Goal: Information Seeking & Learning: Compare options

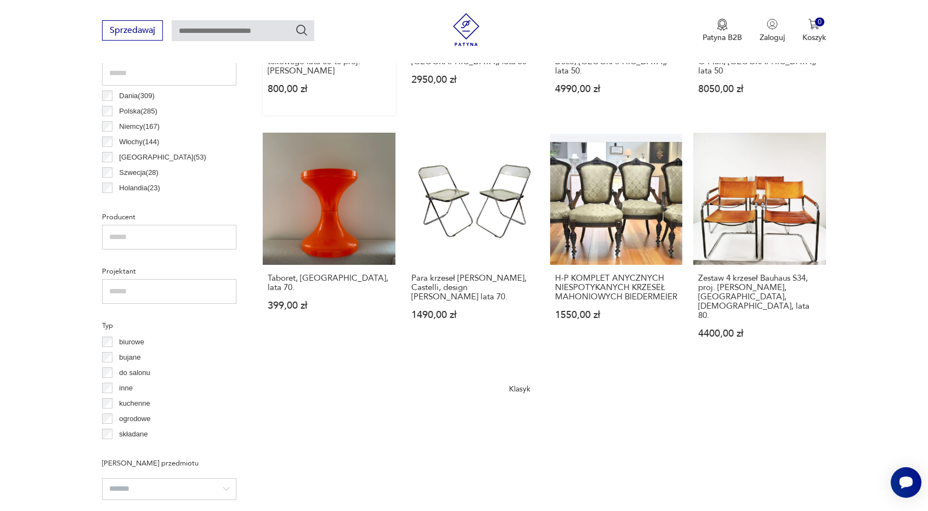
scroll to position [642, 0]
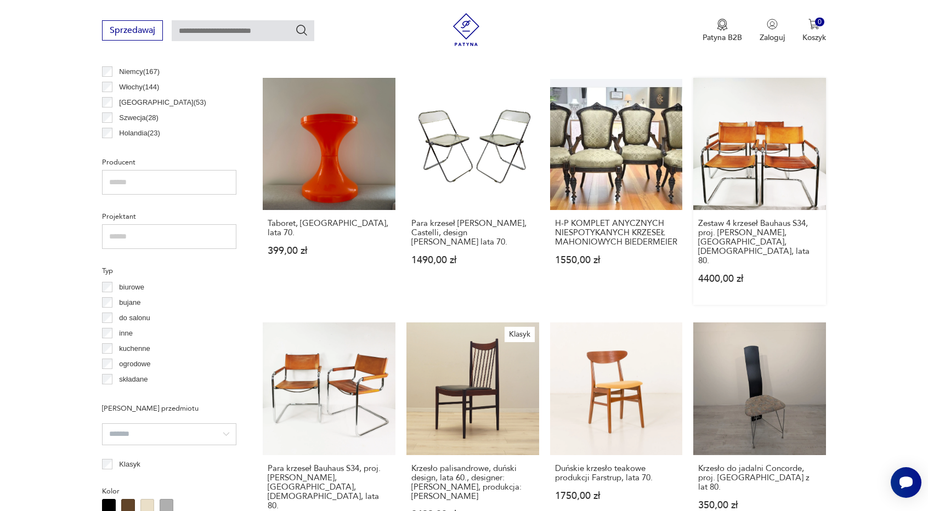
click at [786, 120] on link "Zestaw 4 krzeseł Bauhaus S34, proj. Mart Stam, Bulthaup, Niemcy, lata 80. 4400,…" at bounding box center [759, 192] width 133 height 228
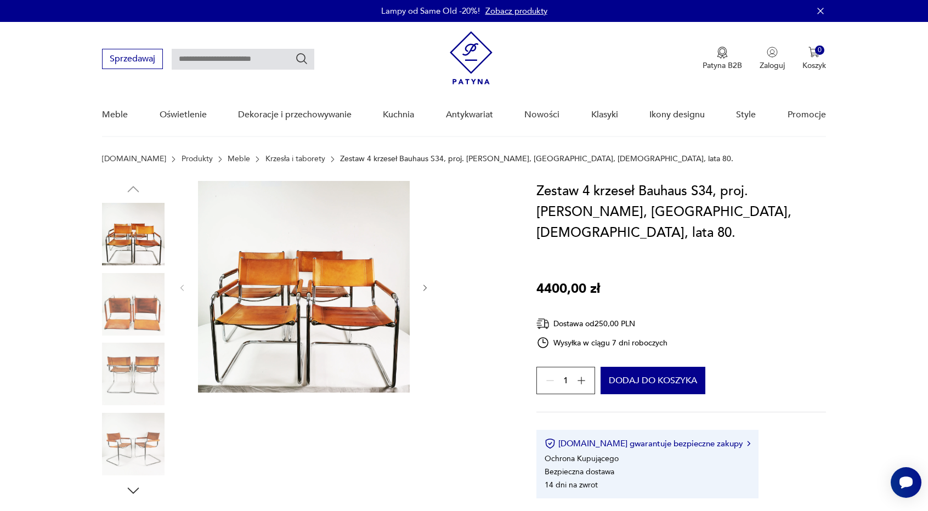
click at [144, 304] on img at bounding box center [133, 304] width 63 height 63
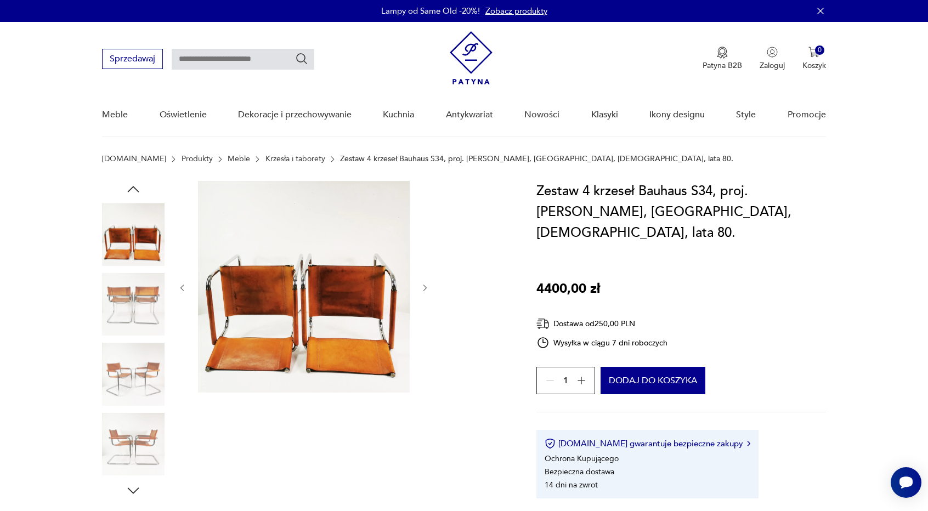
click at [129, 359] on img at bounding box center [133, 374] width 63 height 63
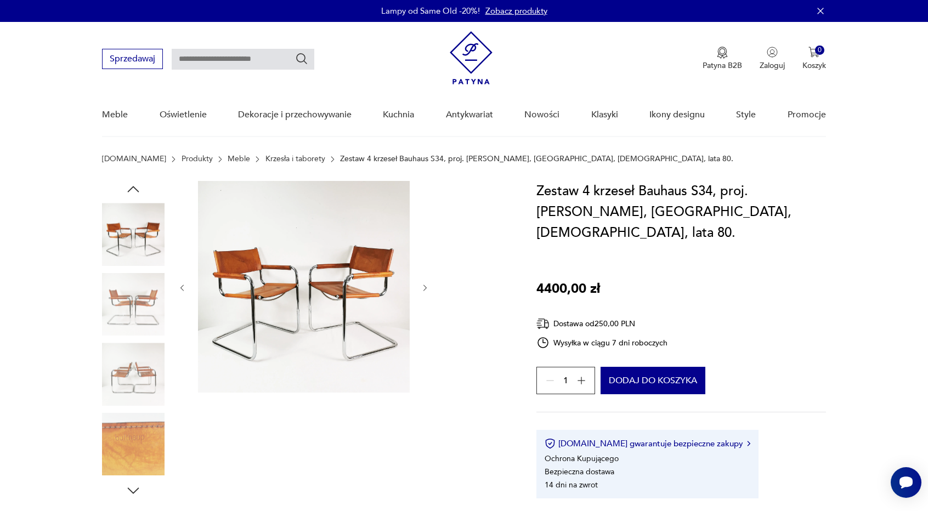
click at [132, 444] on img at bounding box center [133, 444] width 63 height 63
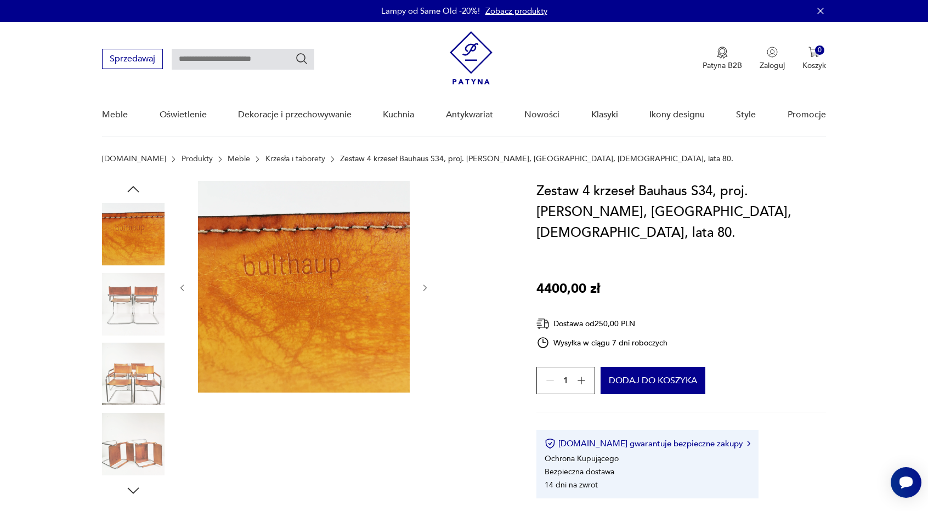
click at [134, 456] on img at bounding box center [133, 444] width 63 height 63
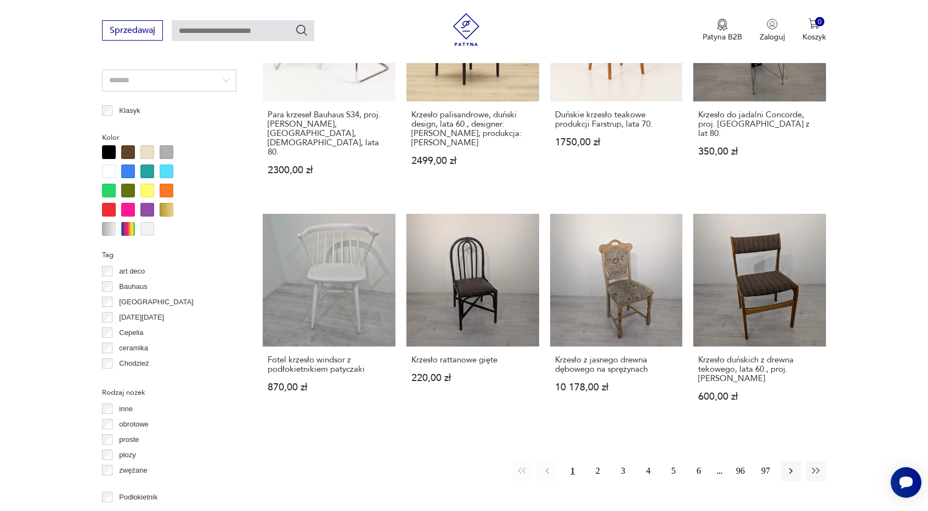
scroll to position [1097, 0]
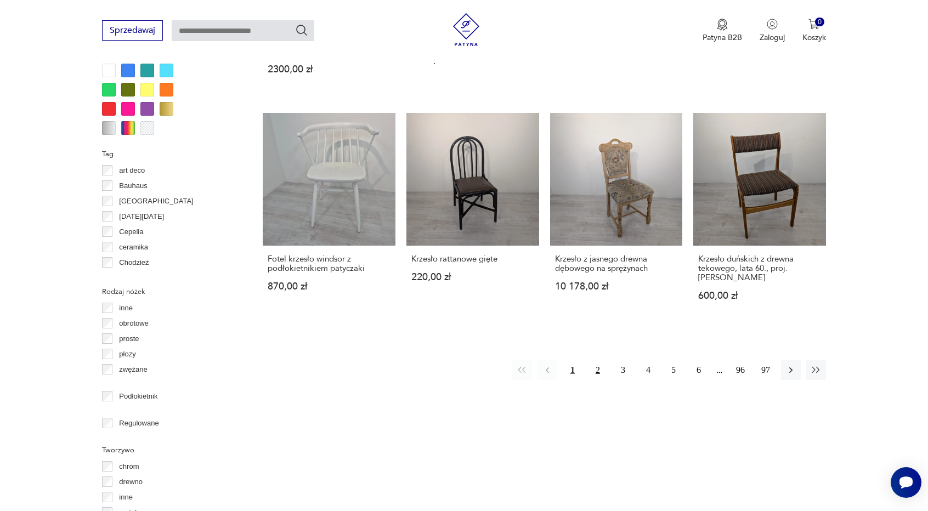
click at [596, 360] on button "2" at bounding box center [598, 370] width 20 height 20
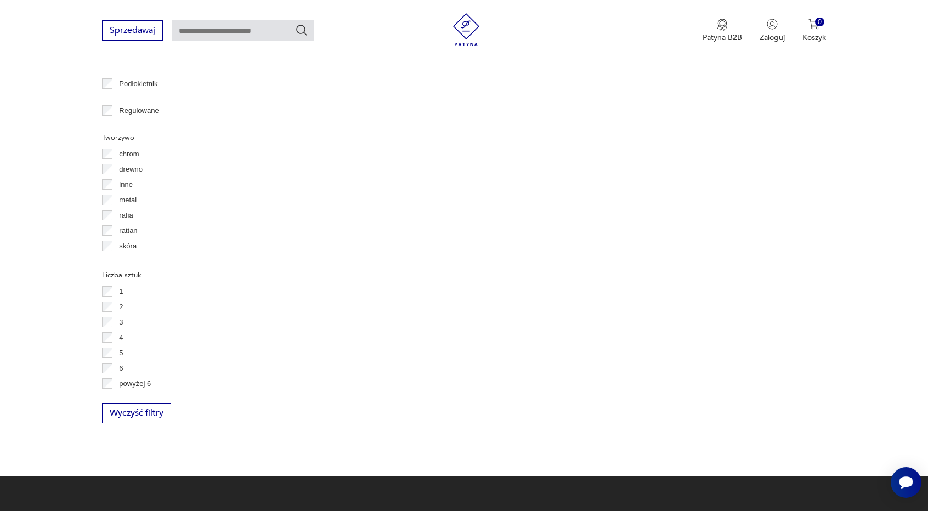
scroll to position [1410, 0]
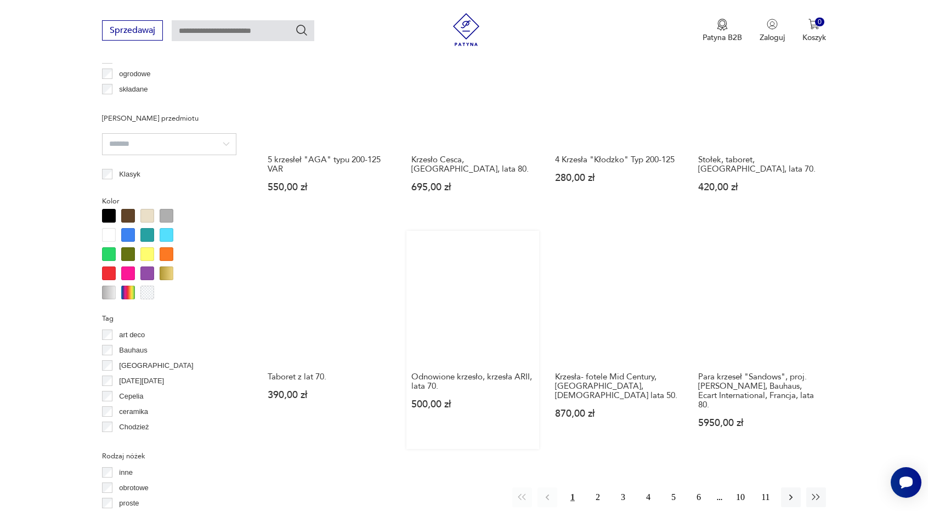
scroll to position [971, 0]
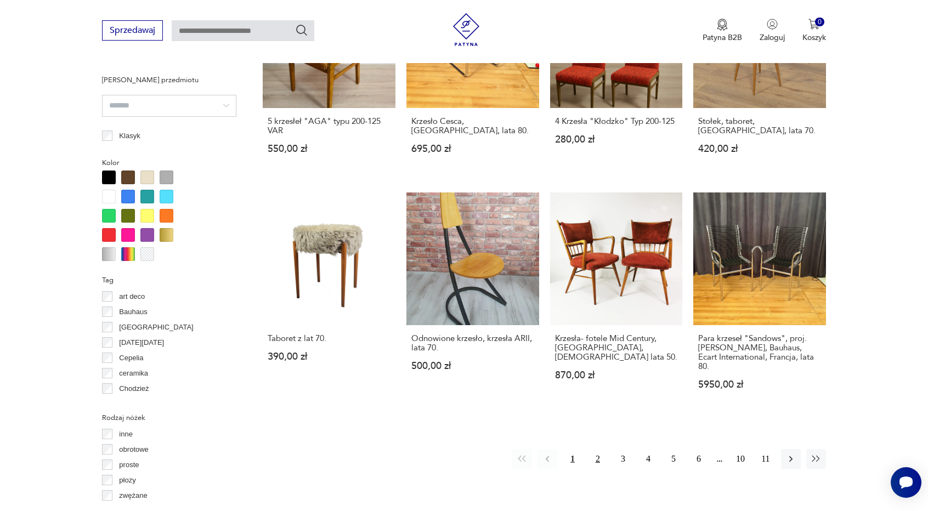
click at [597, 449] on button "2" at bounding box center [598, 459] width 20 height 20
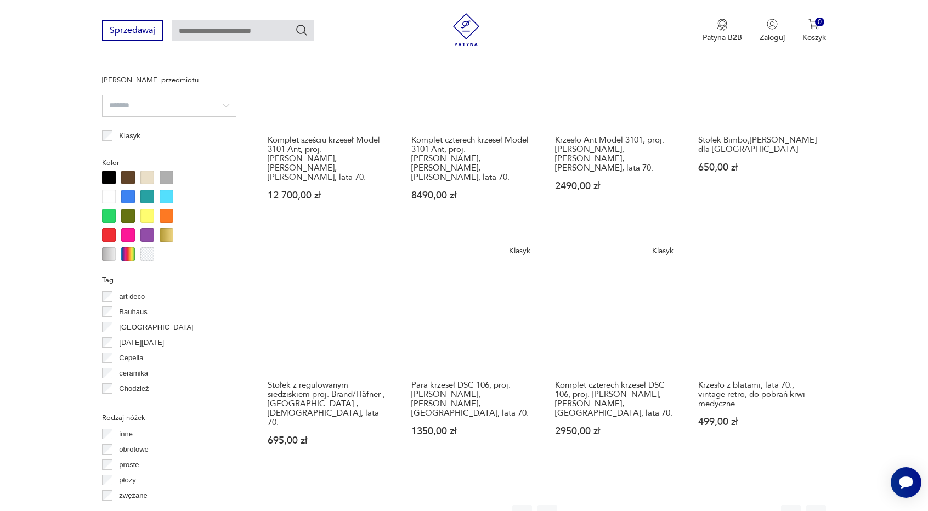
scroll to position [1026, 0]
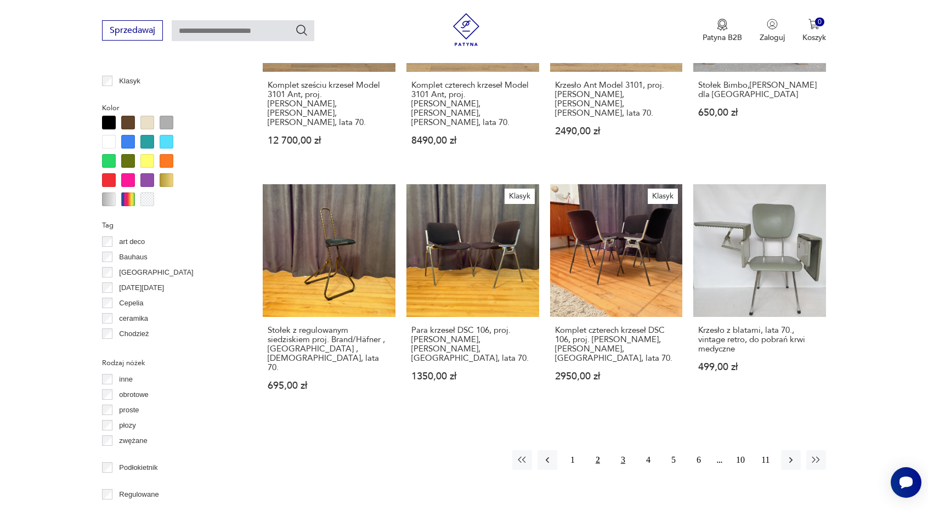
click at [622, 450] on button "3" at bounding box center [623, 460] width 20 height 20
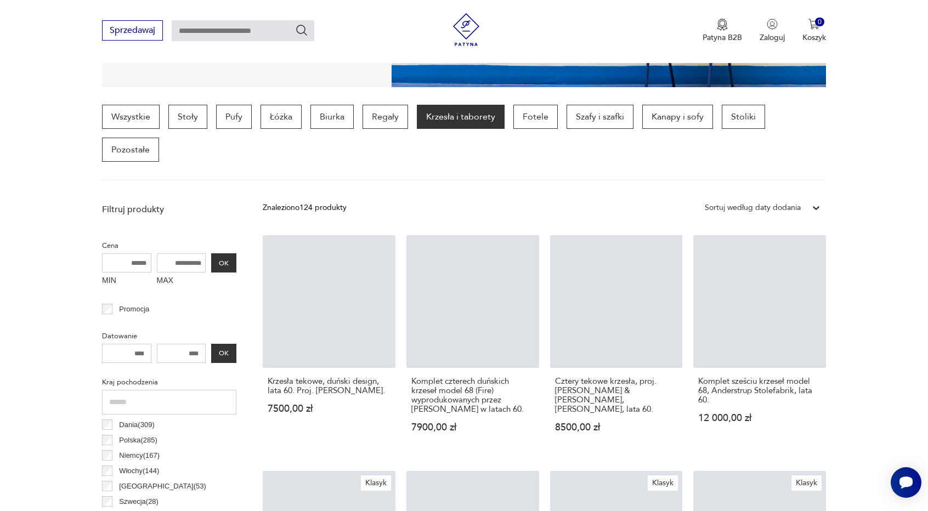
scroll to position [258, 0]
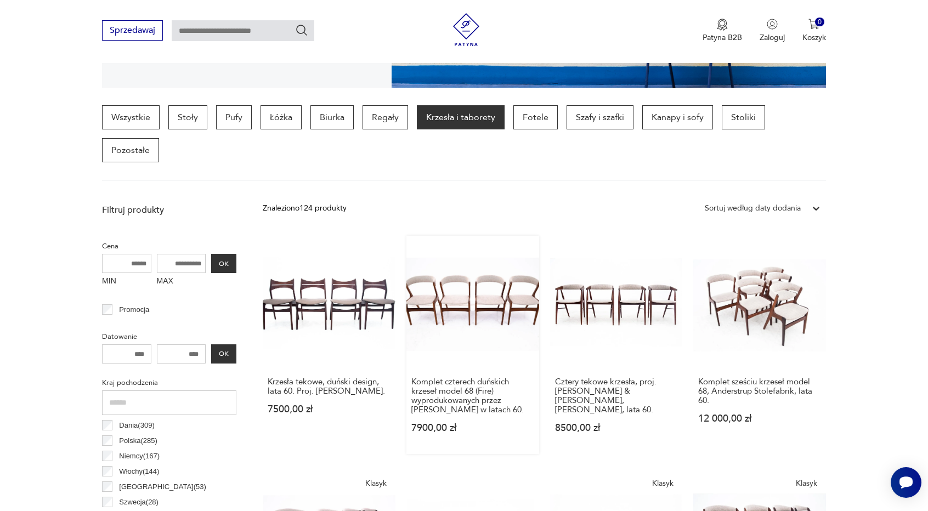
click at [471, 264] on link "Komplet czterech duńskich krzeseł model 68 (Fire) wyprodukowanych przez Anderst…" at bounding box center [472, 345] width 133 height 218
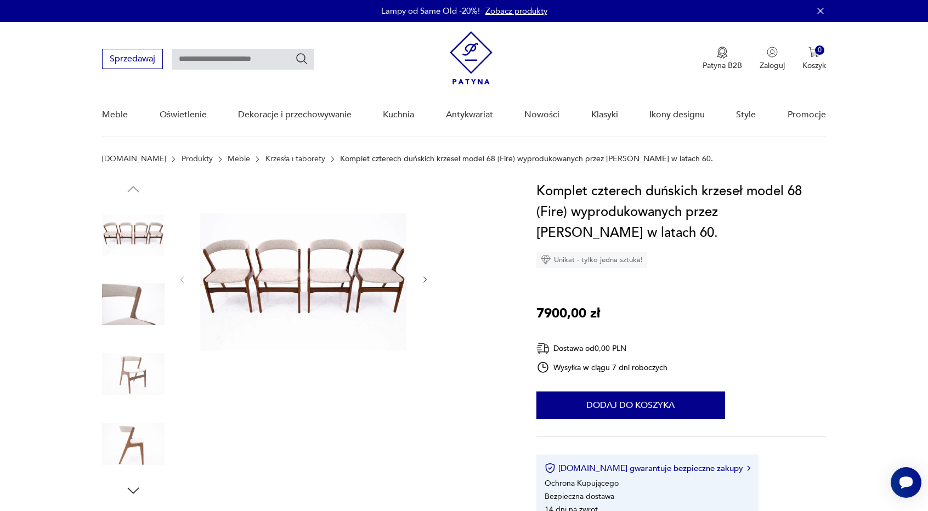
click at [140, 375] on img at bounding box center [133, 374] width 63 height 63
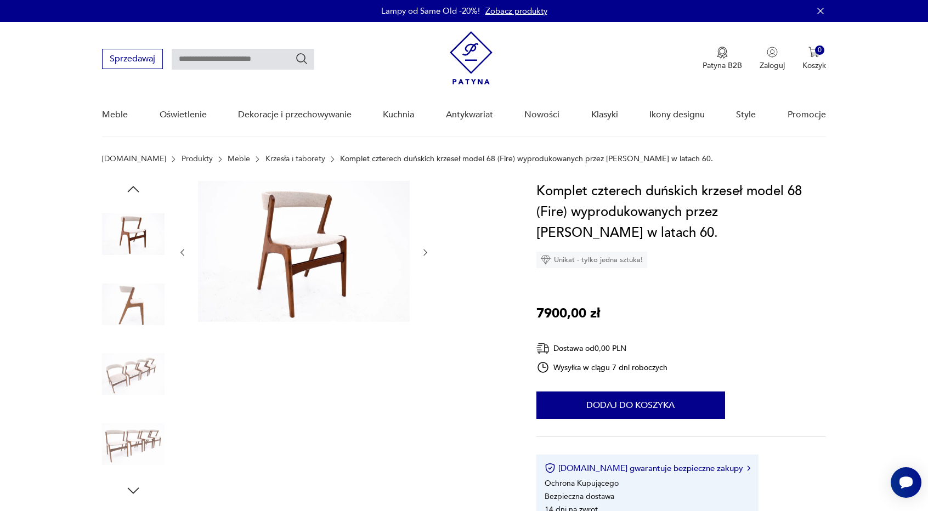
click at [423, 249] on icon "button" at bounding box center [425, 252] width 9 height 9
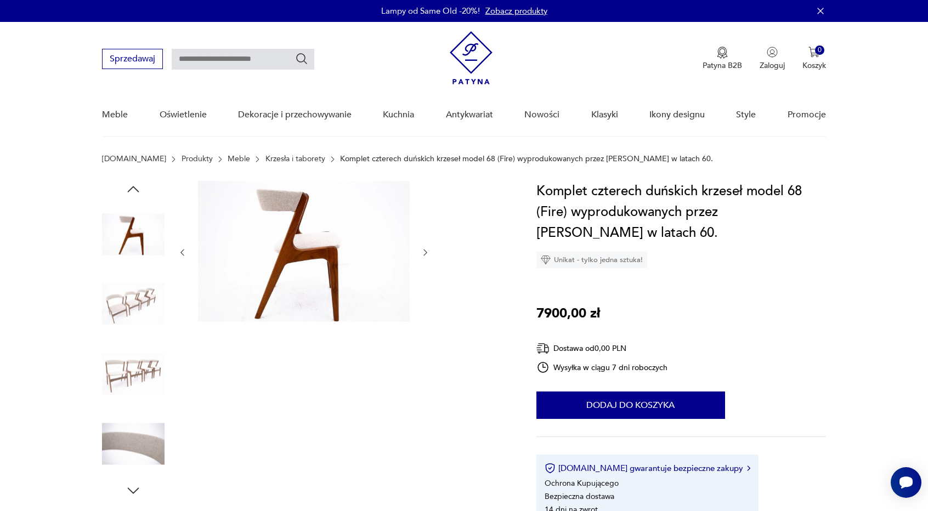
click at [423, 249] on icon "button" at bounding box center [425, 252] width 9 height 9
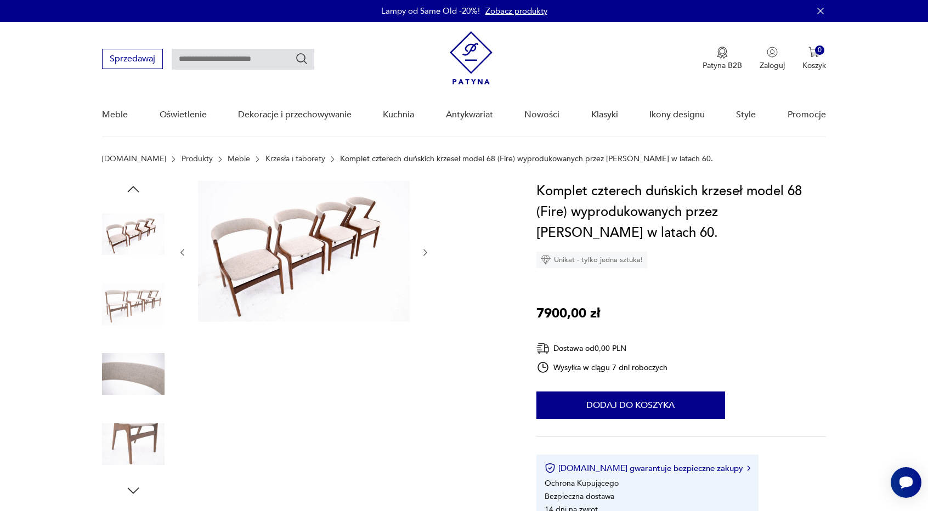
click at [423, 249] on icon "button" at bounding box center [425, 252] width 9 height 9
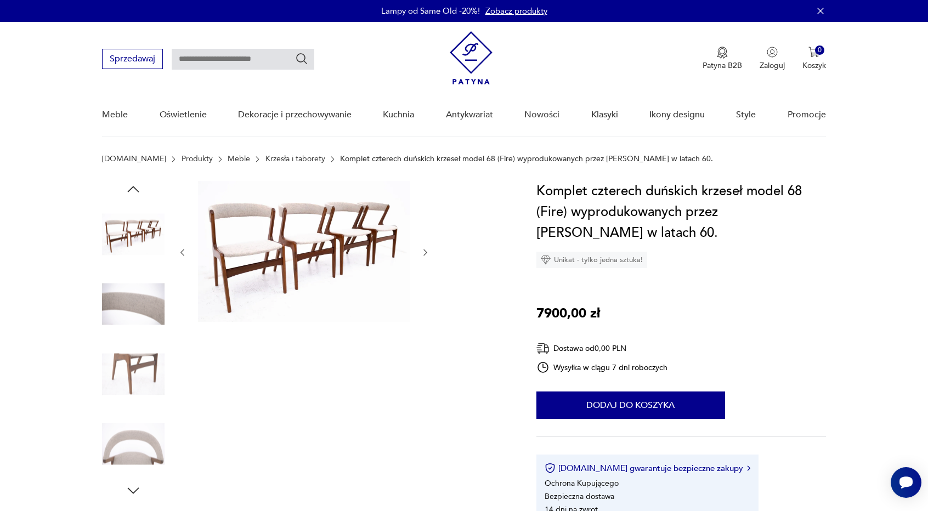
click at [423, 249] on icon "button" at bounding box center [425, 252] width 9 height 9
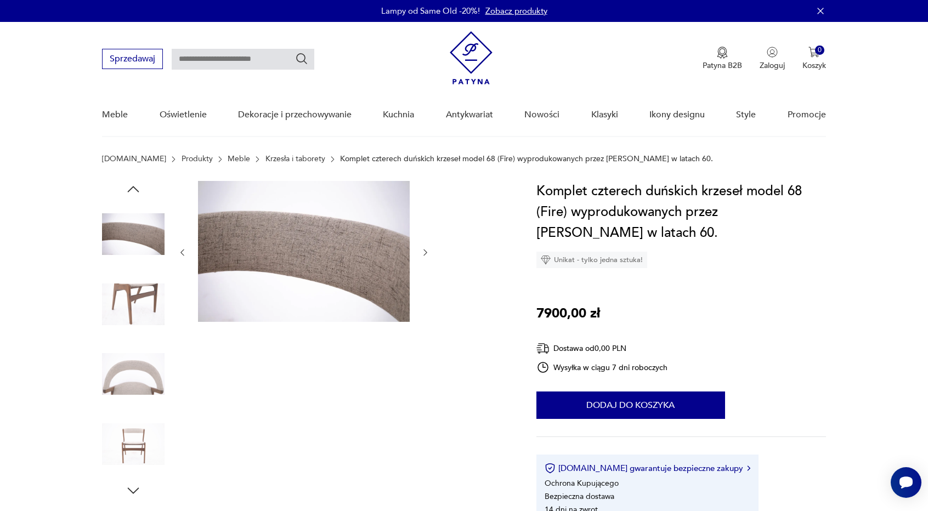
click at [423, 249] on icon "button" at bounding box center [425, 252] width 9 height 9
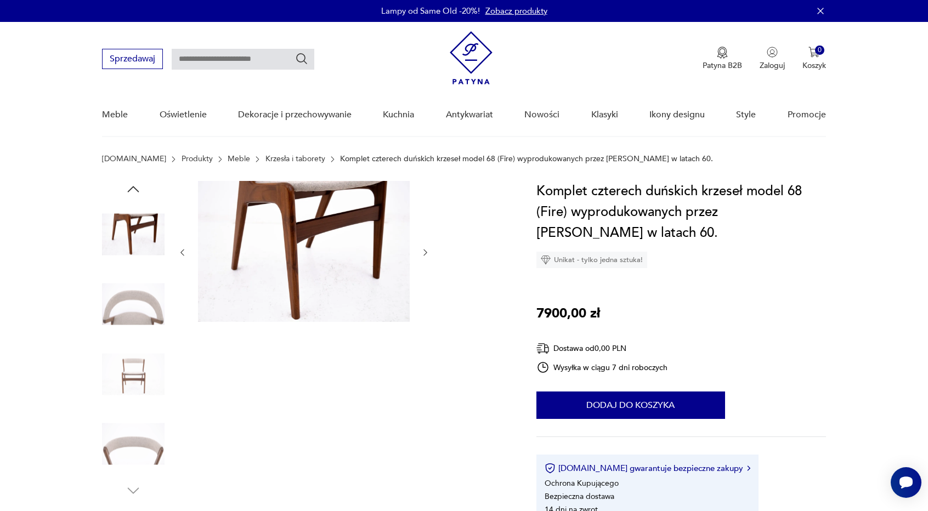
click at [423, 249] on icon "button" at bounding box center [425, 252] width 9 height 9
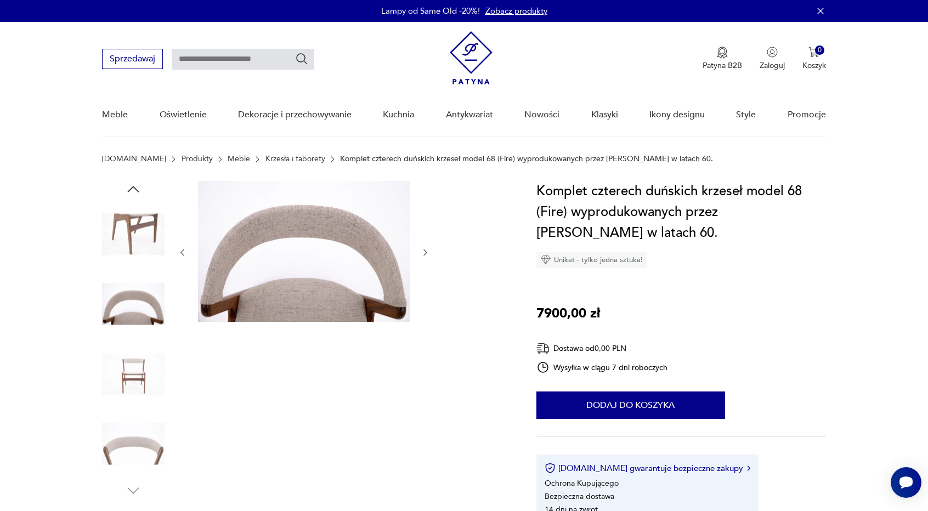
click at [423, 249] on icon "button" at bounding box center [425, 252] width 9 height 9
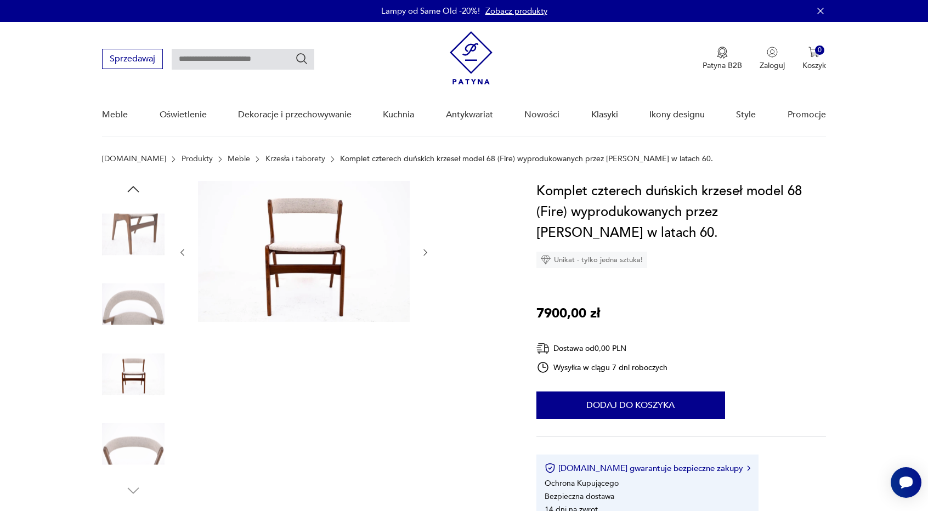
click at [423, 249] on icon "button" at bounding box center [425, 252] width 9 height 9
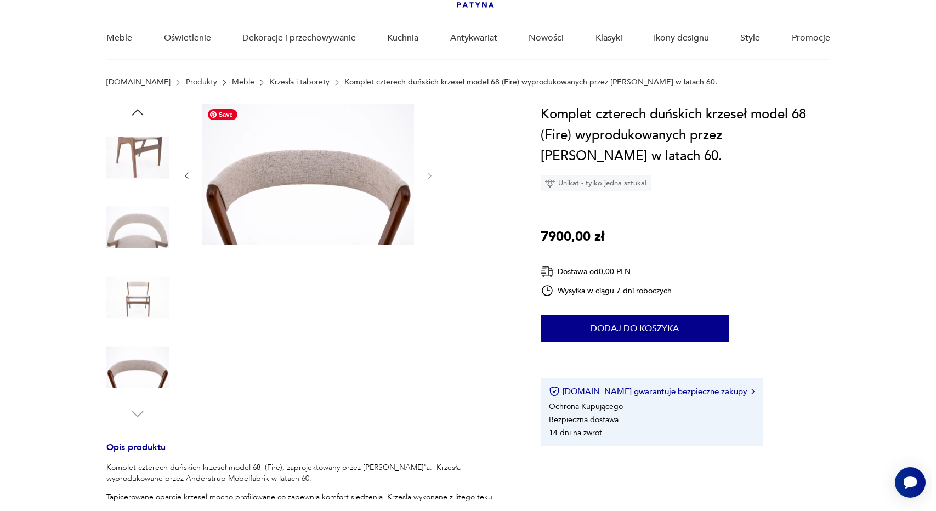
scroll to position [55, 0]
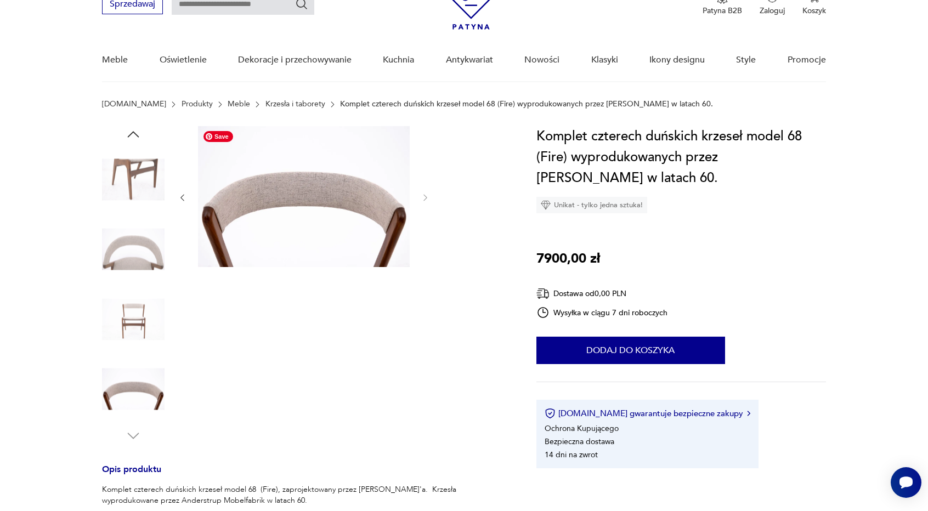
click at [317, 239] on img at bounding box center [304, 196] width 212 height 141
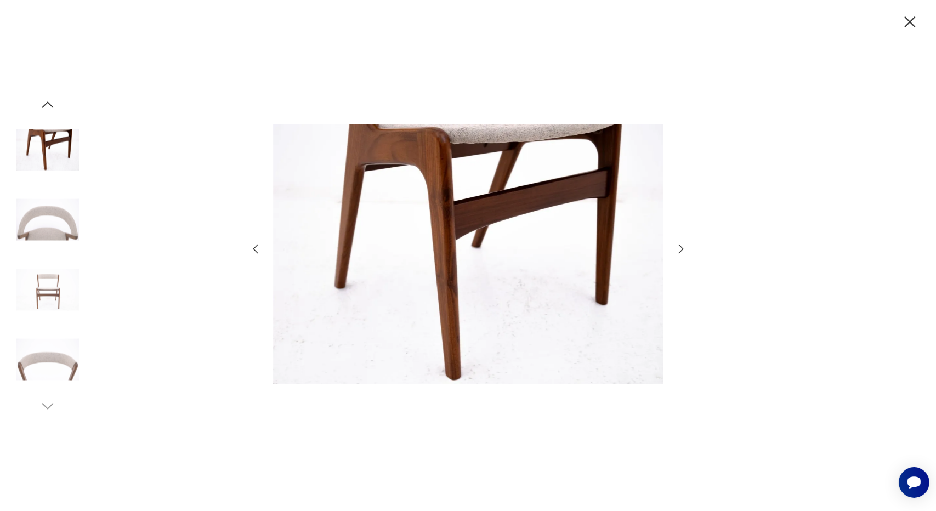
click at [680, 247] on icon "button" at bounding box center [681, 248] width 13 height 13
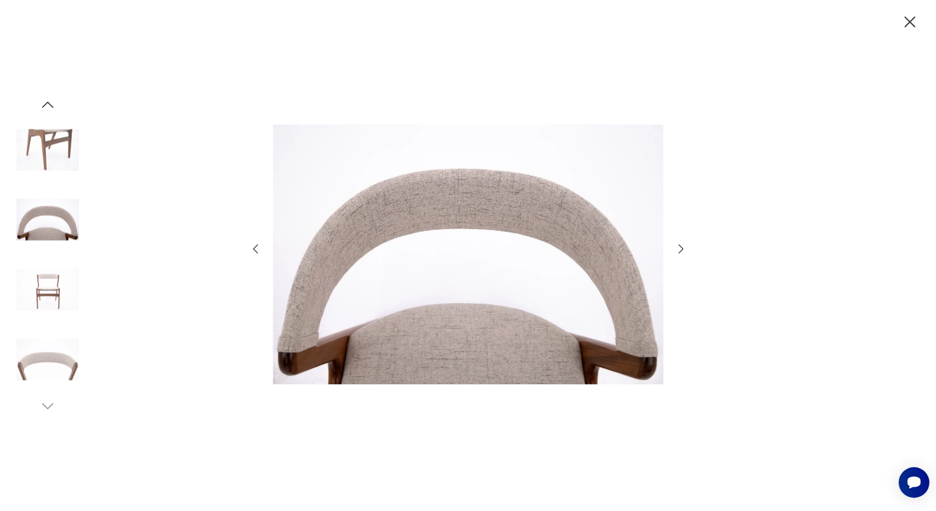
click at [680, 247] on icon "button" at bounding box center [681, 248] width 13 height 13
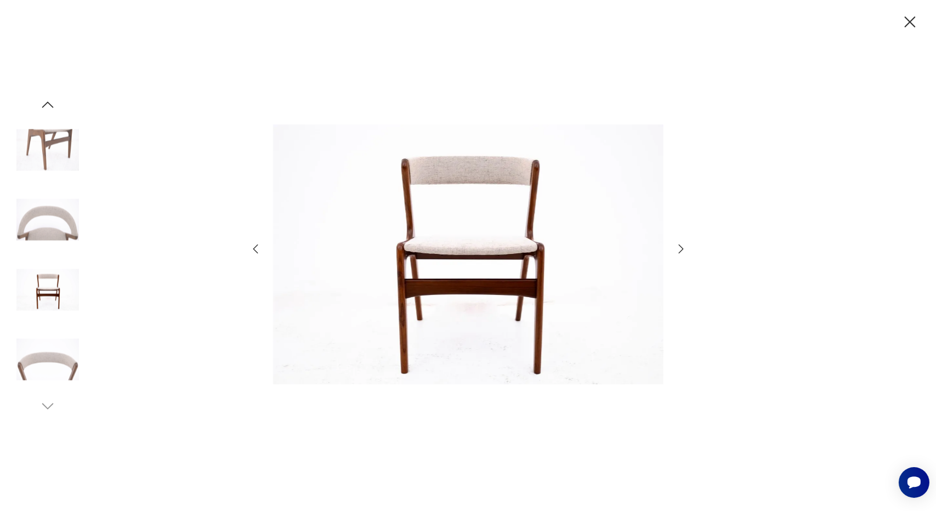
click at [680, 247] on icon "button" at bounding box center [681, 248] width 13 height 13
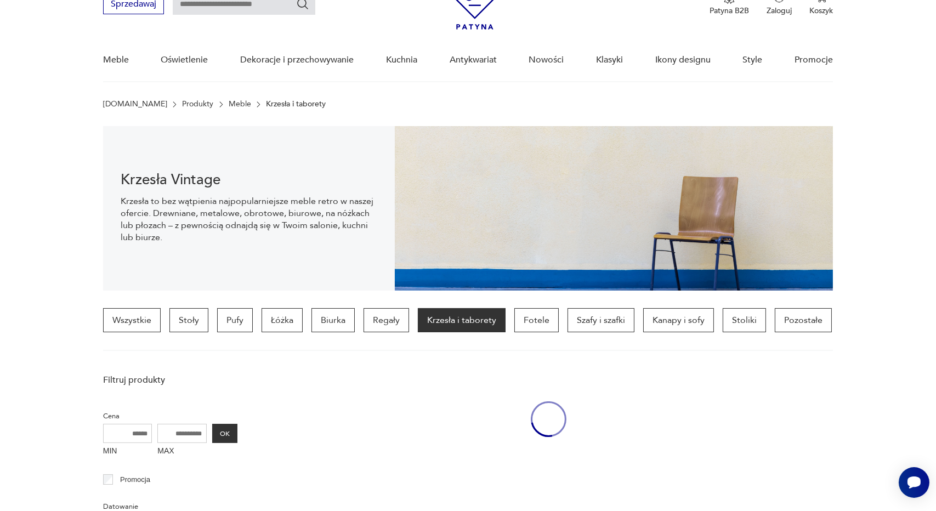
scroll to position [257, 0]
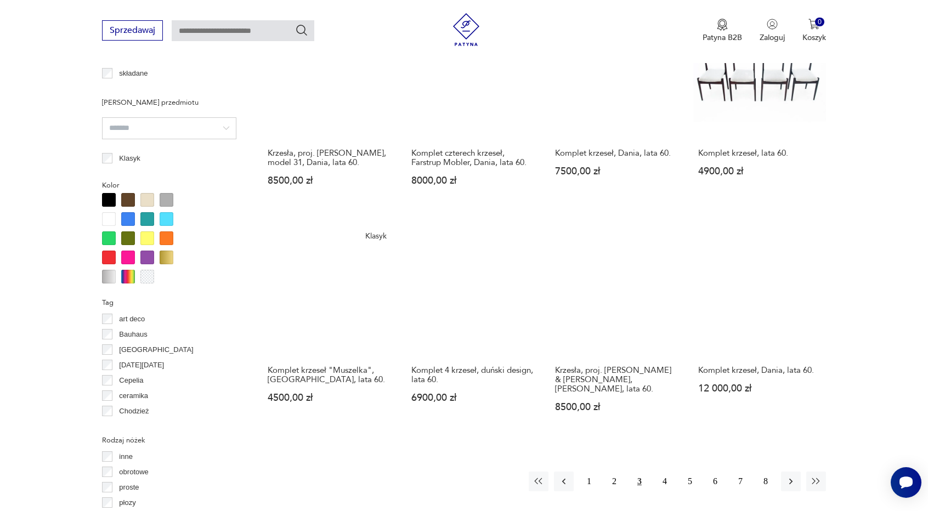
scroll to position [1003, 0]
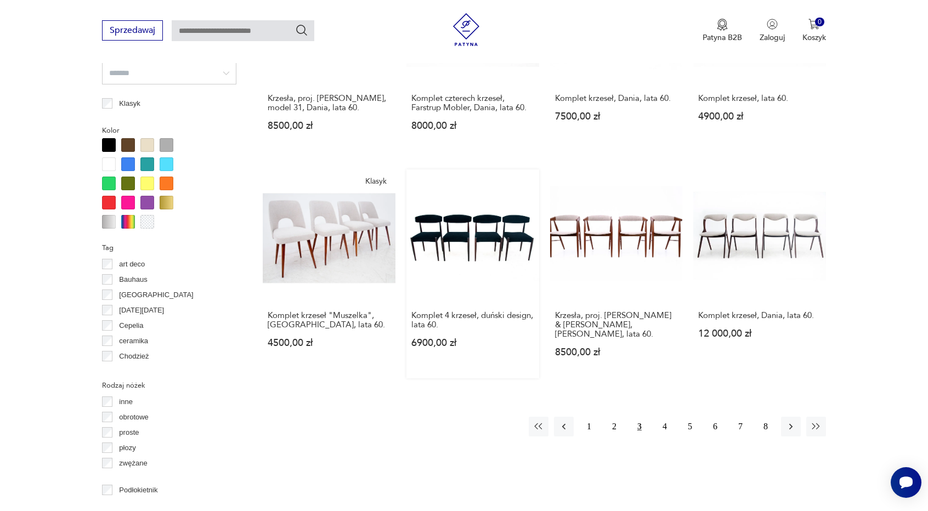
click at [477, 218] on link "Komplet 4 krzeseł, duński design, lata 60. 6900,00 zł" at bounding box center [472, 274] width 133 height 209
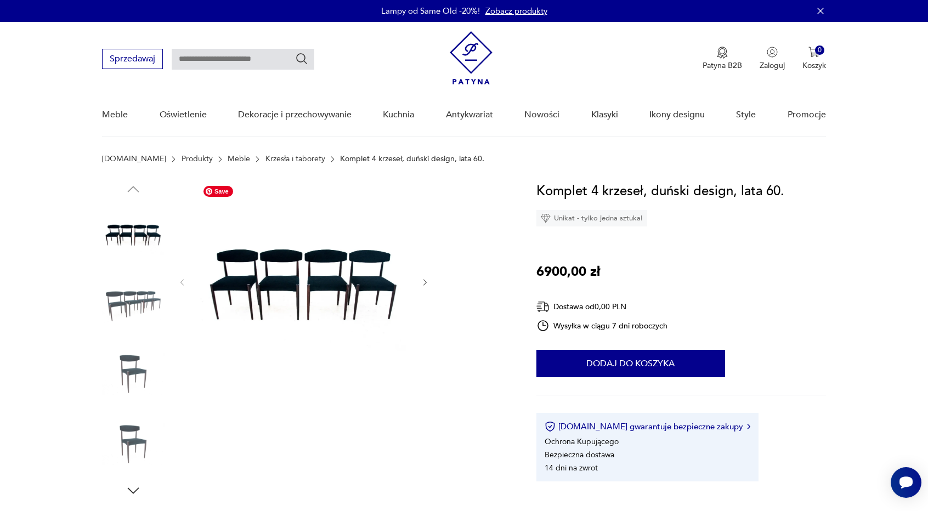
click at [323, 273] on img at bounding box center [304, 281] width 212 height 201
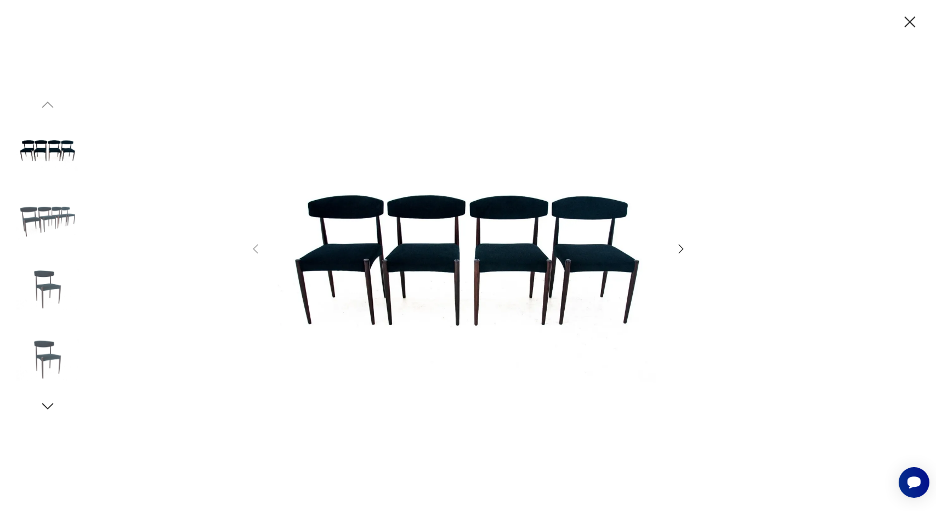
click at [681, 246] on icon "button" at bounding box center [681, 249] width 5 height 9
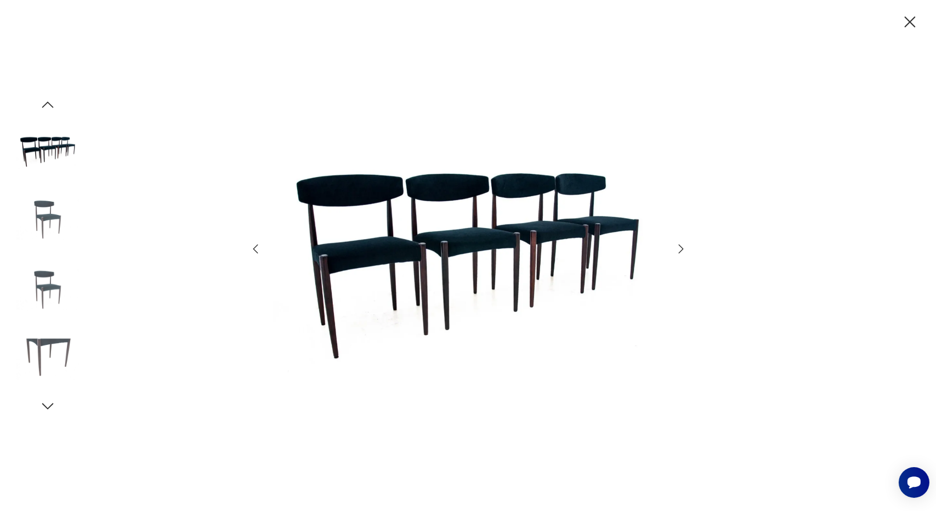
click at [681, 246] on icon "button" at bounding box center [681, 249] width 5 height 9
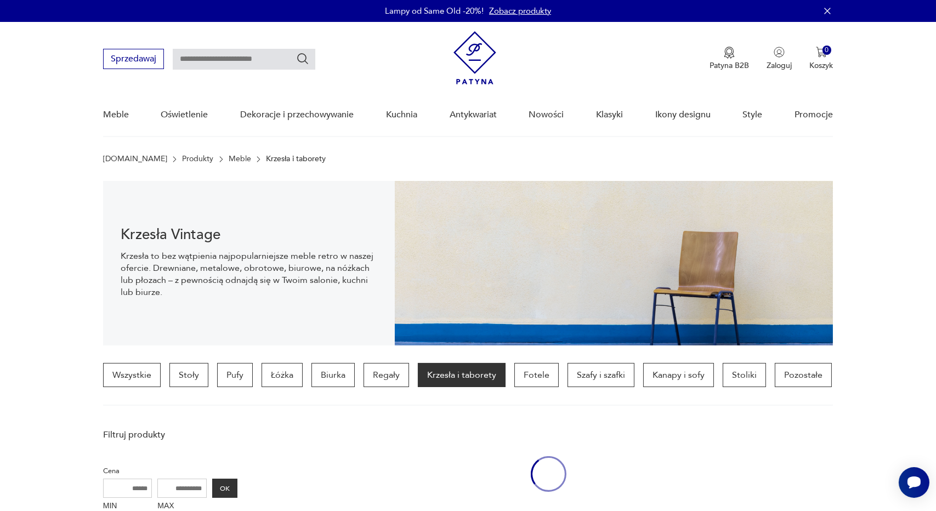
scroll to position [1104, 0]
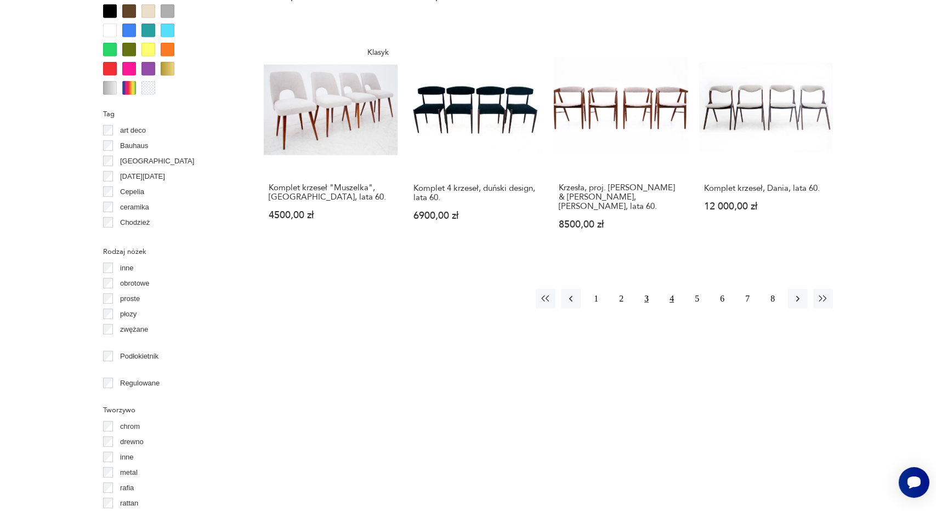
click at [673, 308] on button "4" at bounding box center [672, 299] width 20 height 20
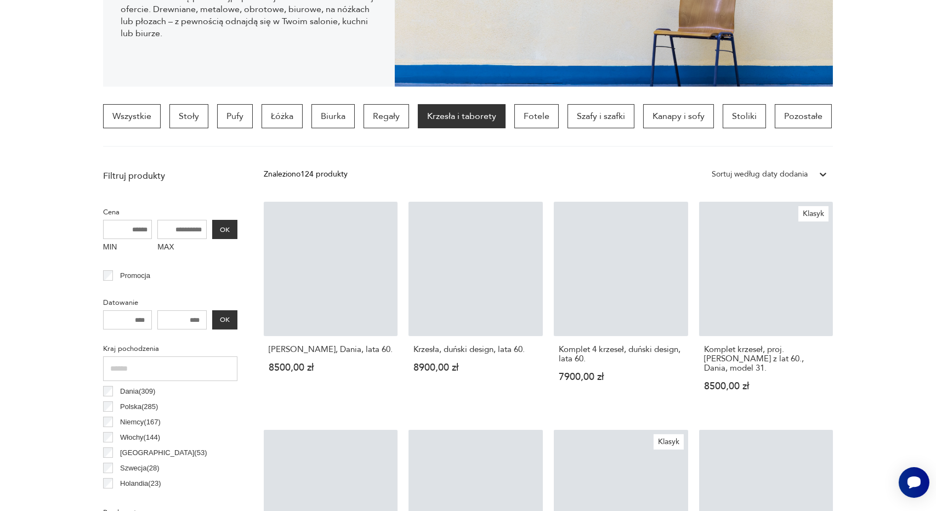
scroll to position [258, 0]
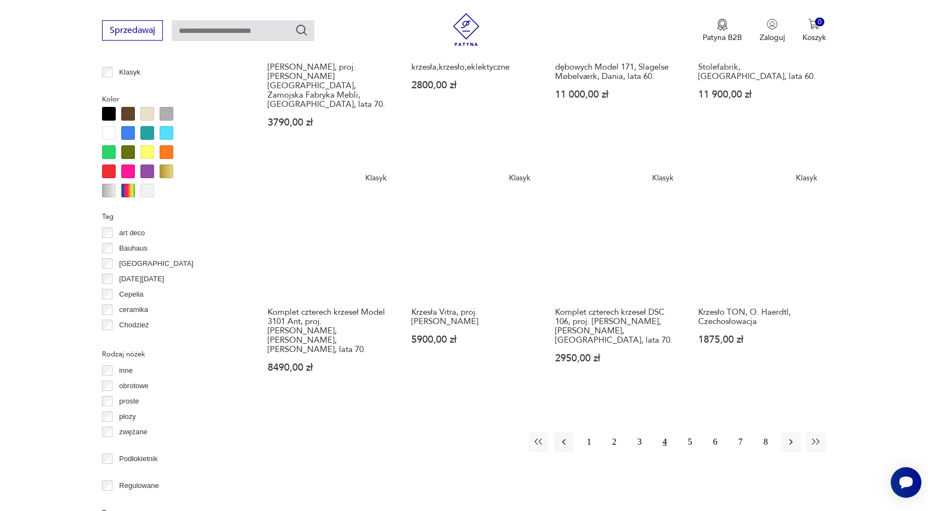
scroll to position [1058, 0]
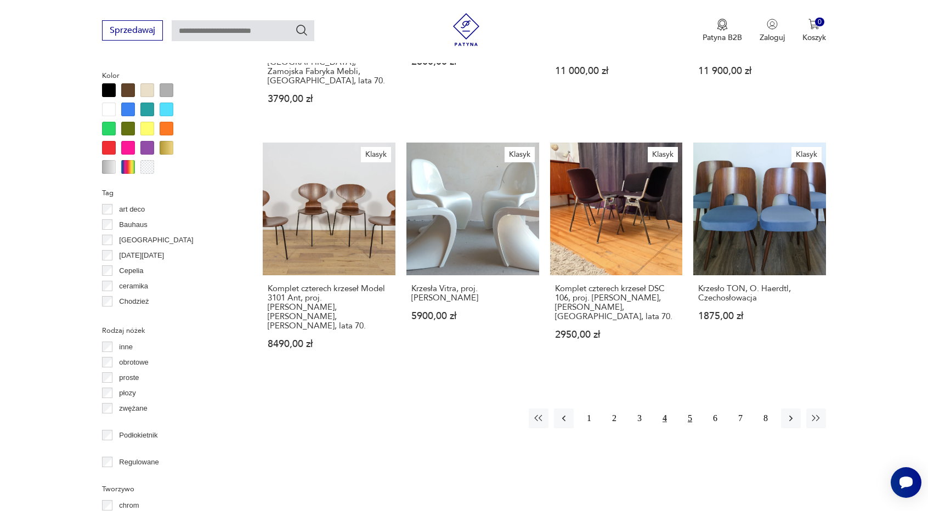
click at [692, 409] on button "5" at bounding box center [690, 419] width 20 height 20
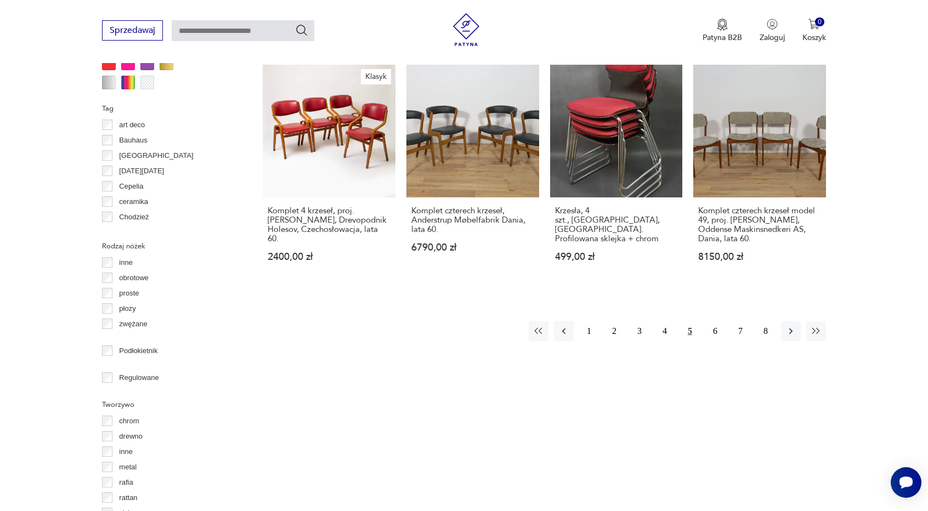
scroll to position [1191, 0]
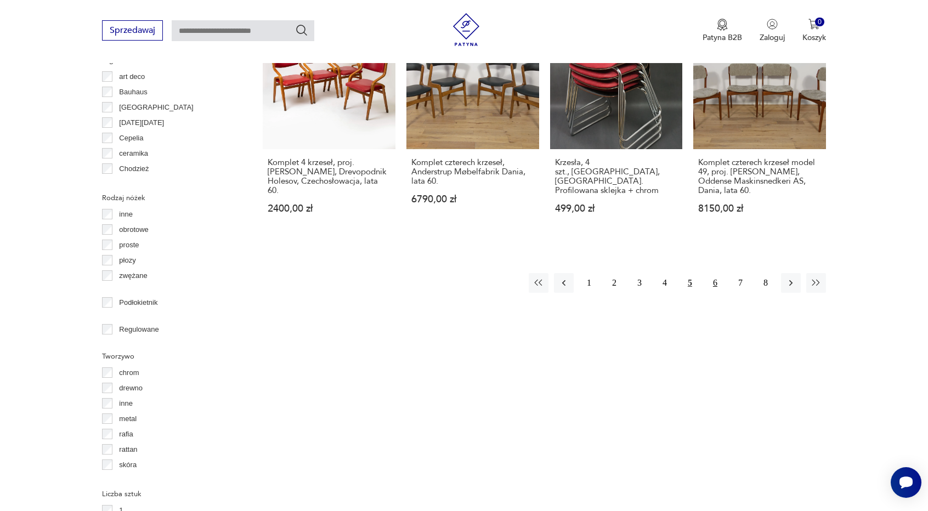
click at [719, 273] on button "6" at bounding box center [715, 283] width 20 height 20
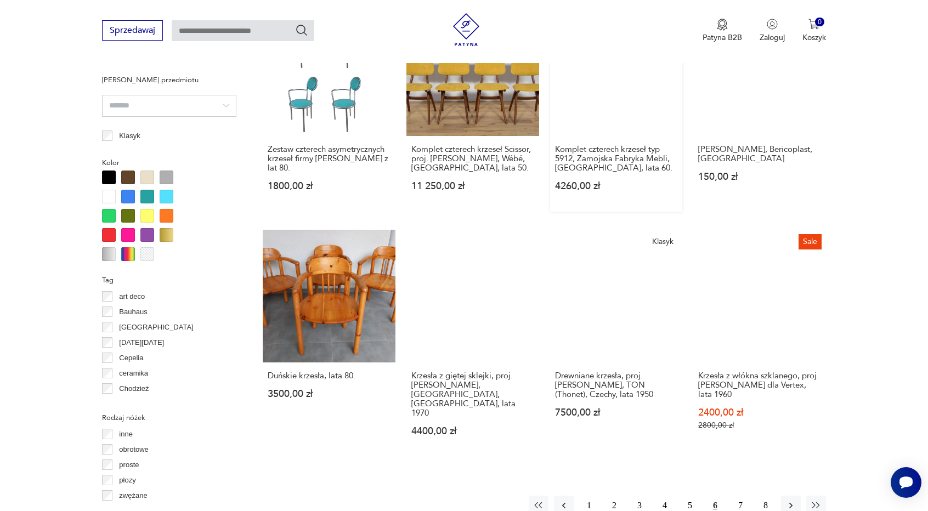
scroll to position [1081, 0]
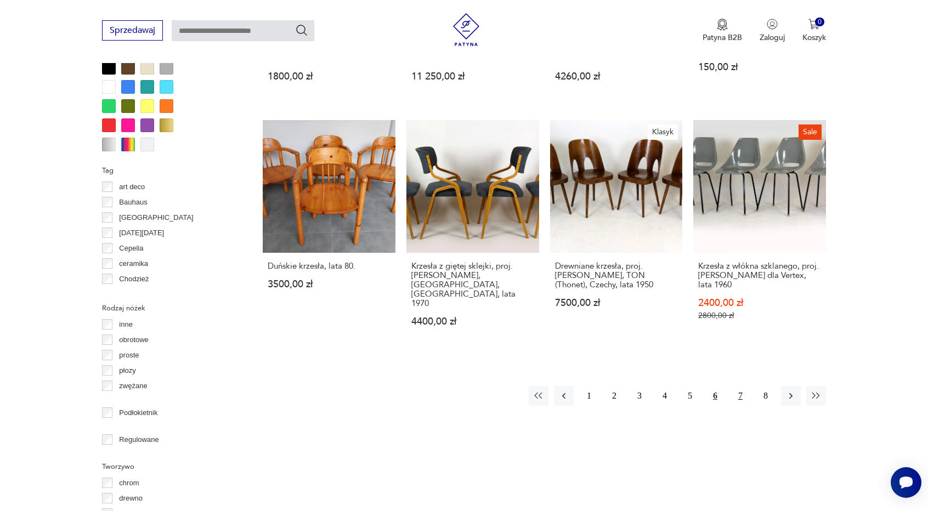
click at [742, 386] on button "7" at bounding box center [741, 396] width 20 height 20
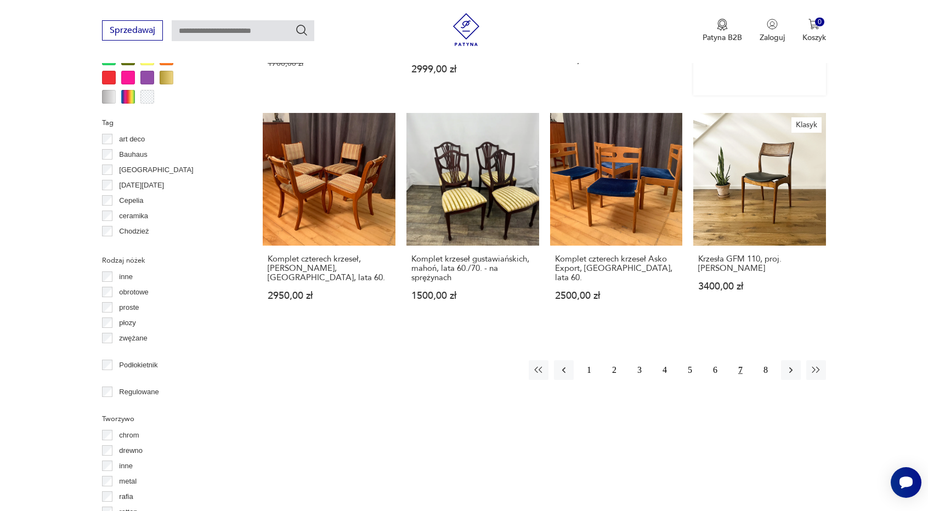
scroll to position [1136, 0]
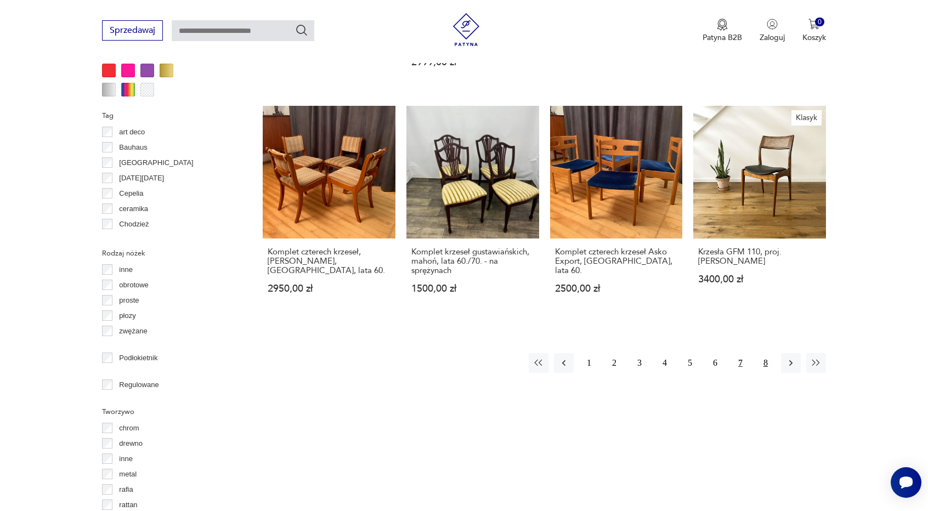
click at [768, 353] on button "8" at bounding box center [766, 363] width 20 height 20
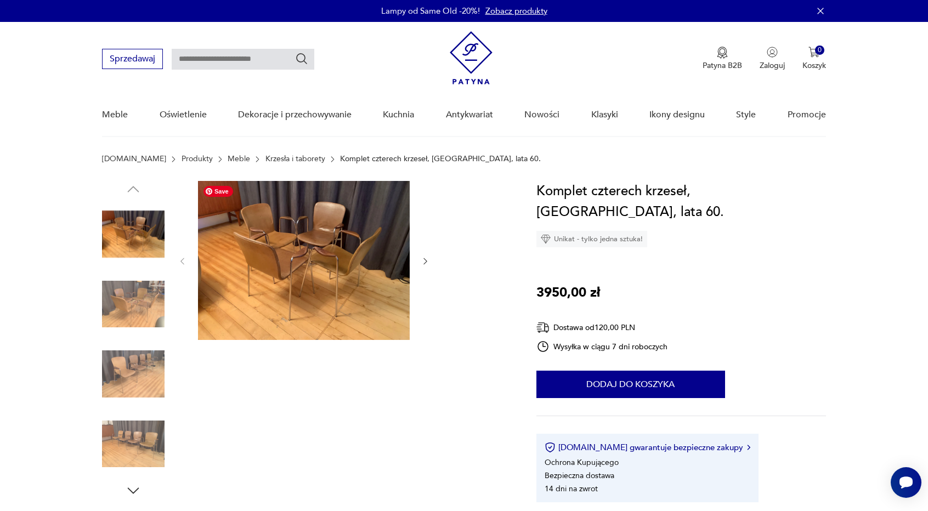
click at [279, 224] on img at bounding box center [304, 260] width 212 height 159
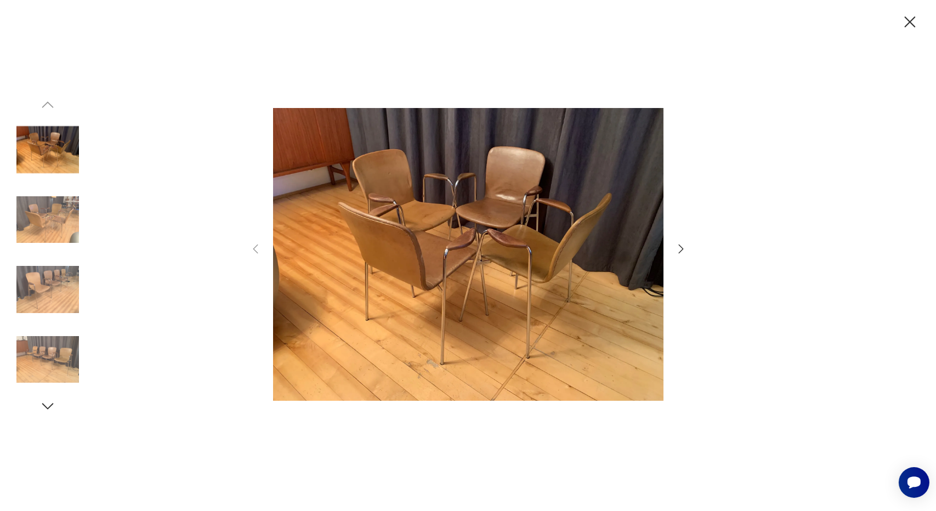
click at [677, 245] on icon "button" at bounding box center [681, 248] width 13 height 13
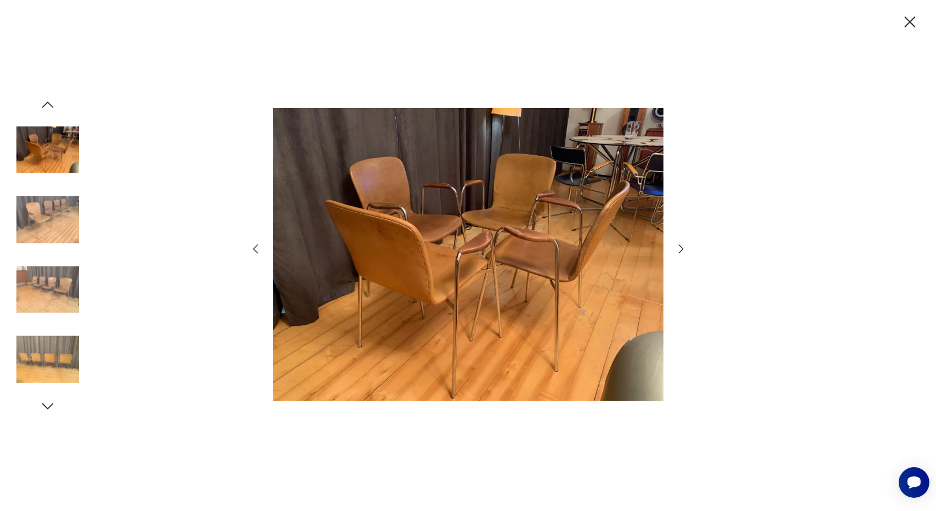
click at [677, 245] on icon "button" at bounding box center [681, 248] width 13 height 13
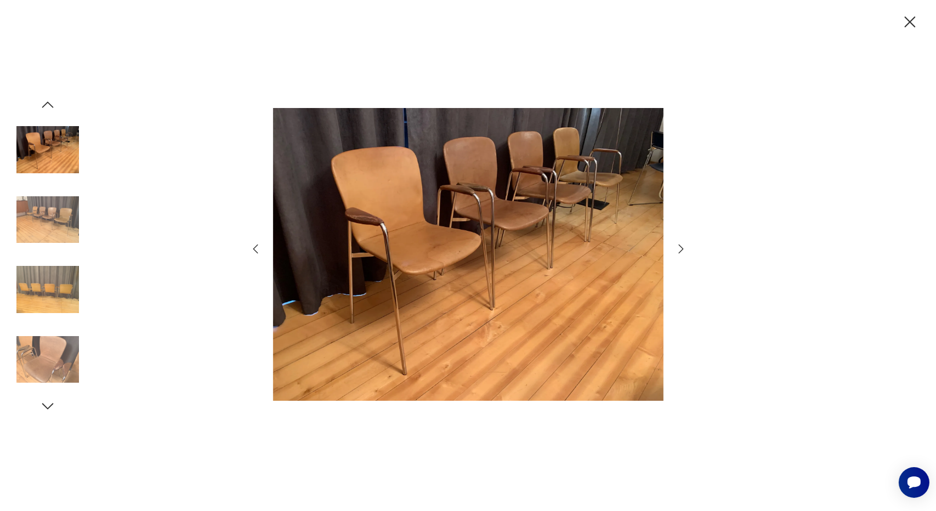
click at [677, 245] on icon "button" at bounding box center [681, 248] width 13 height 13
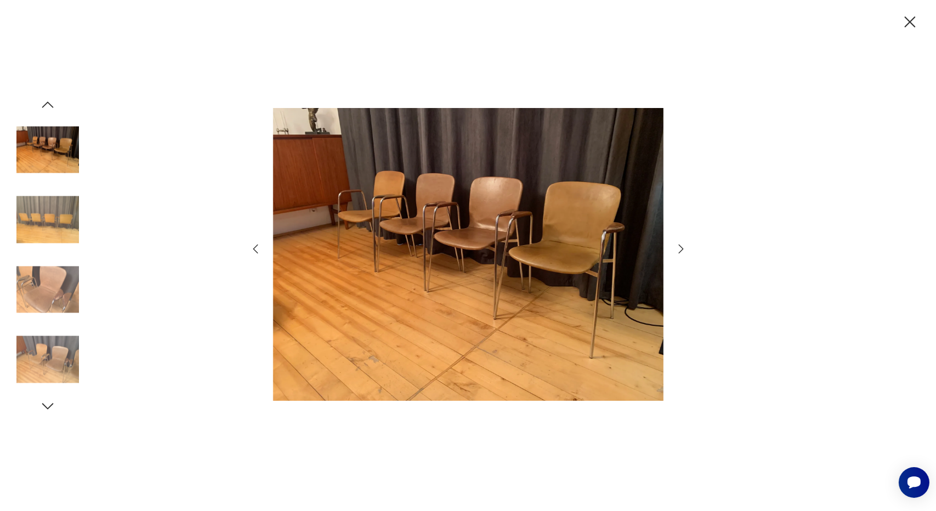
click at [677, 245] on icon "button" at bounding box center [681, 248] width 13 height 13
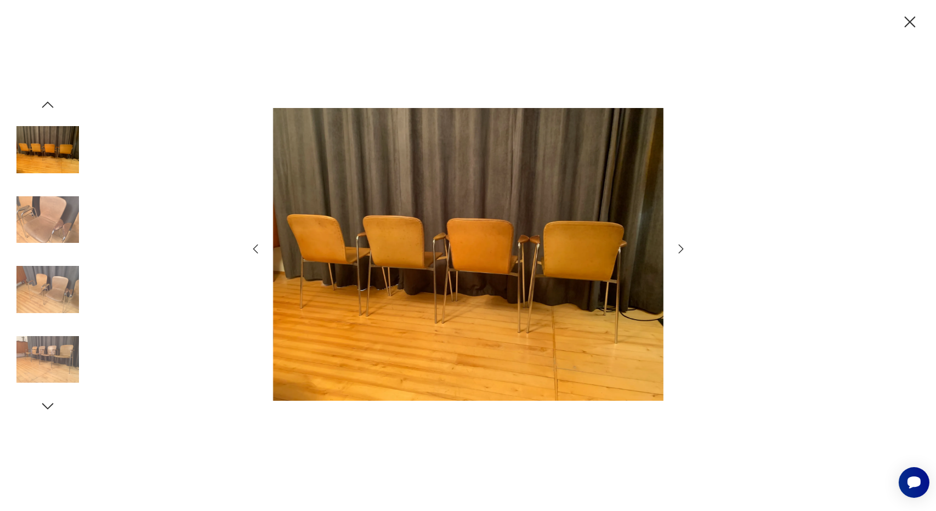
click at [677, 245] on icon "button" at bounding box center [681, 248] width 13 height 13
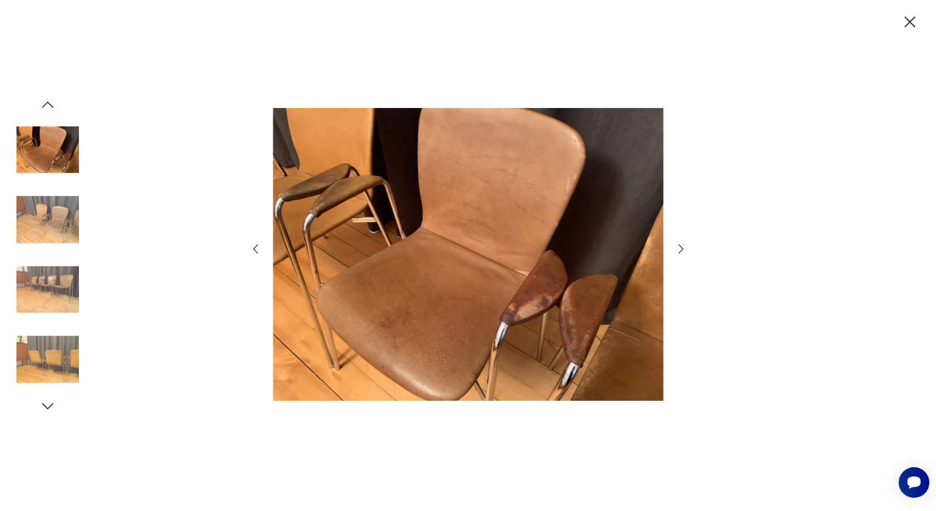
click at [677, 245] on icon "button" at bounding box center [681, 248] width 13 height 13
